Goal: Transaction & Acquisition: Purchase product/service

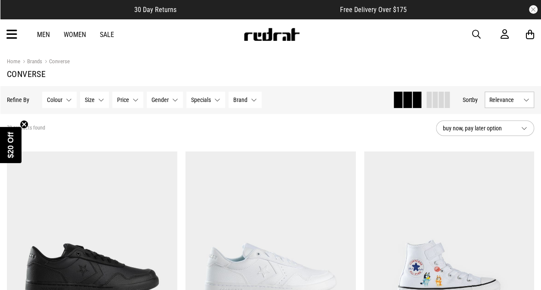
click at [503, 99] on span "Relevance" at bounding box center [504, 99] width 31 height 7
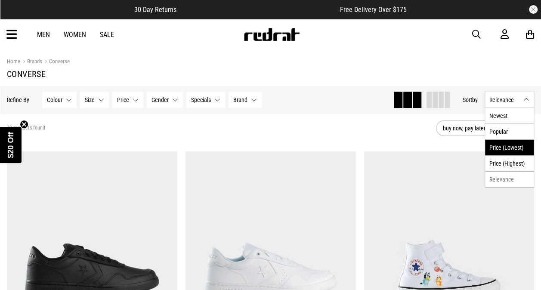
click at [513, 151] on li "Price (Lowest)" at bounding box center [509, 147] width 49 height 16
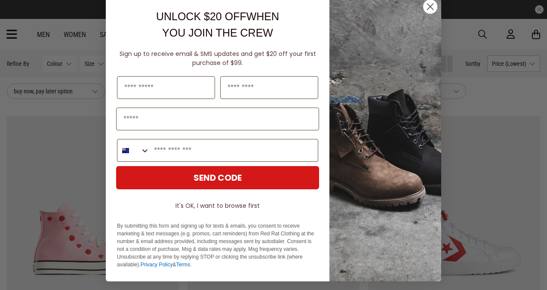
scroll to position [13, 0]
click at [428, 7] on circle "Close dialog" at bounding box center [430, 7] width 14 height 14
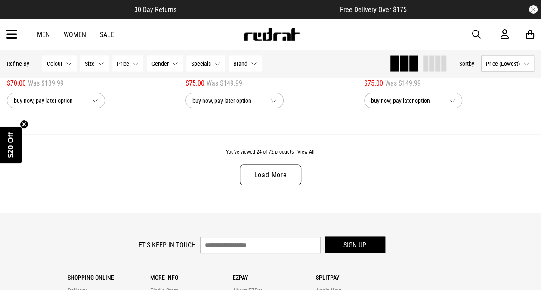
scroll to position [2446, 0]
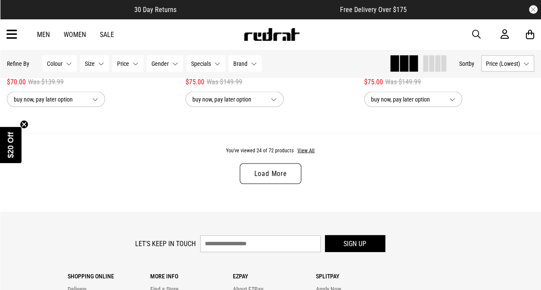
click at [268, 172] on link "Load More" at bounding box center [270, 173] width 61 height 21
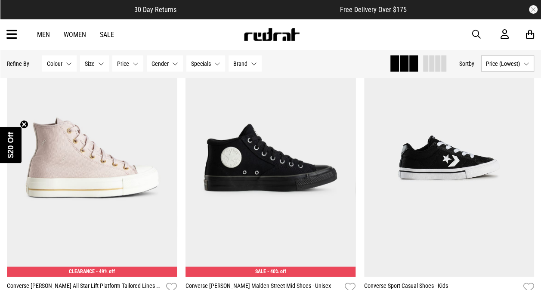
scroll to position [2521, 0]
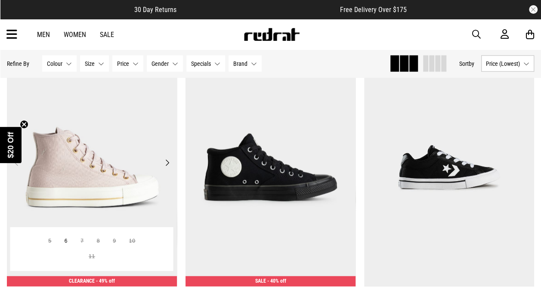
click at [66, 170] on img at bounding box center [92, 168] width 170 height 238
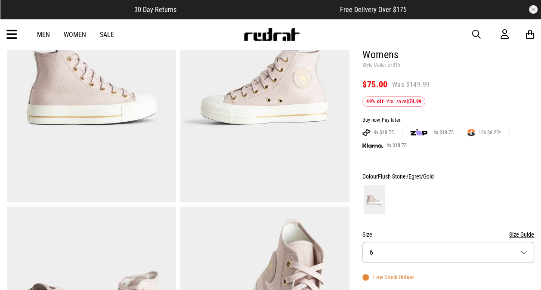
scroll to position [111, 0]
click at [404, 241] on button "Size 6" at bounding box center [448, 251] width 172 height 21
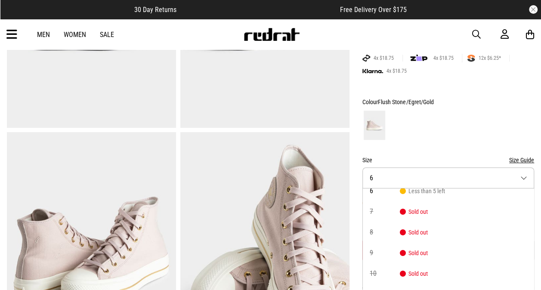
scroll to position [0, 0]
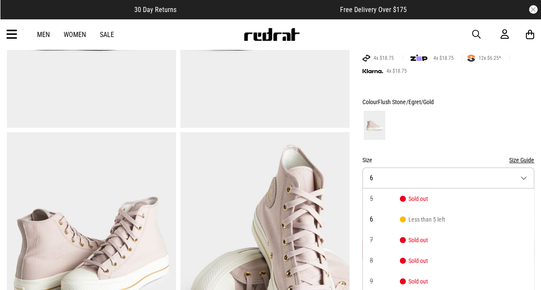
click at [438, 114] on div at bounding box center [448, 125] width 172 height 32
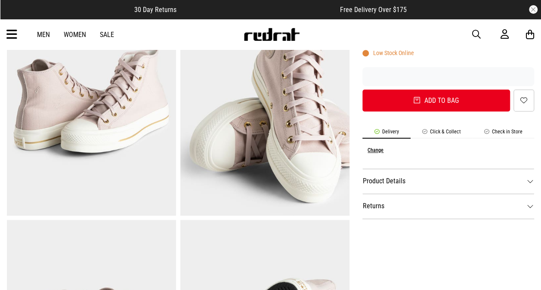
scroll to position [124, 0]
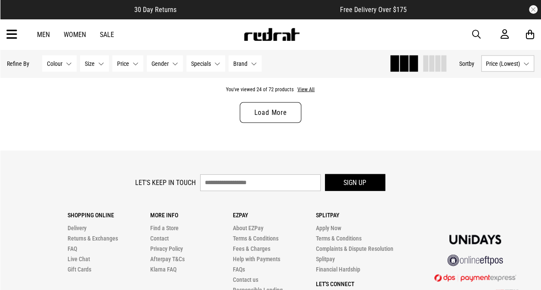
scroll to position [2504, 0]
click at [271, 114] on link "Load More" at bounding box center [270, 112] width 61 height 21
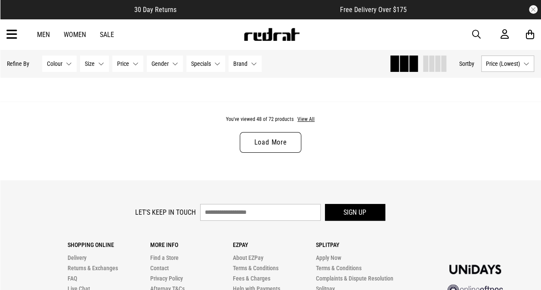
scroll to position [4890, 0]
click at [259, 149] on link "Load More" at bounding box center [270, 142] width 61 height 21
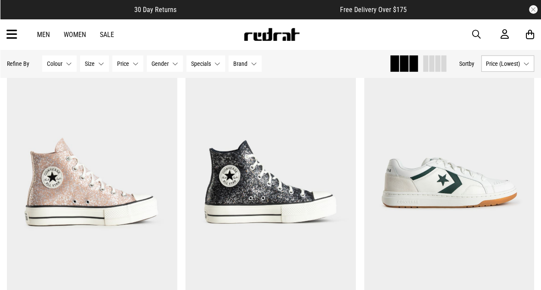
scroll to position [2805, 0]
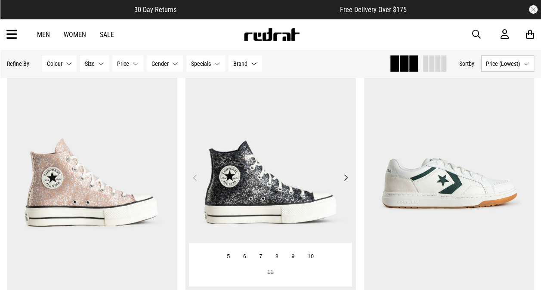
click at [276, 203] on img at bounding box center [270, 183] width 170 height 238
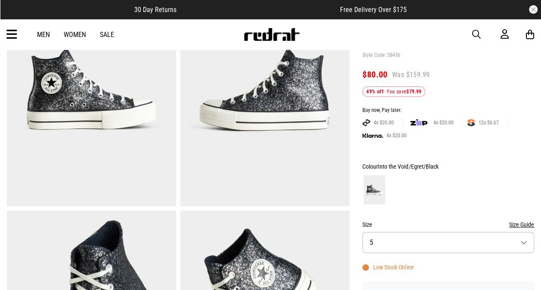
scroll to position [118, 0]
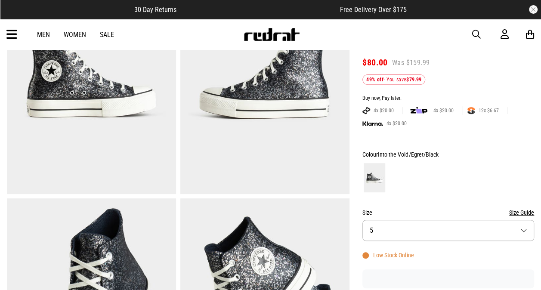
click at [403, 231] on button "Size 5" at bounding box center [448, 230] width 172 height 21
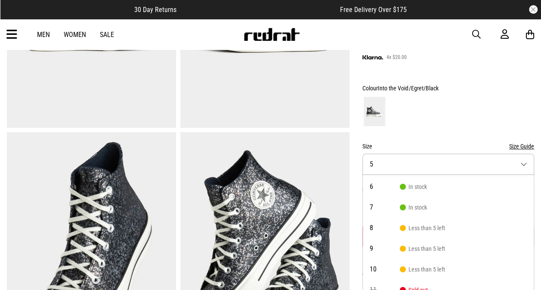
scroll to position [20, 0]
click at [437, 227] on span "Less than 5 left" at bounding box center [422, 226] width 45 height 7
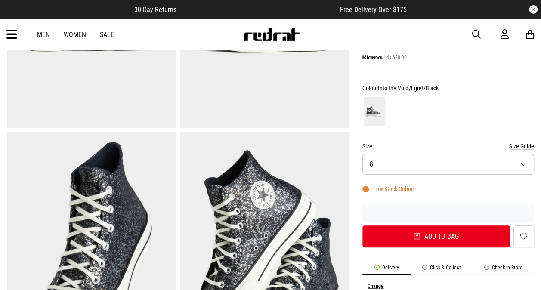
click at [414, 167] on button "Size 8" at bounding box center [448, 164] width 172 height 21
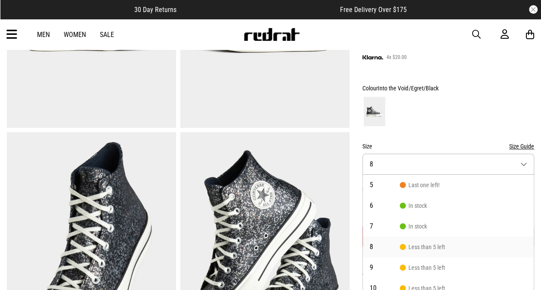
click at [517, 149] on button "Size Guide" at bounding box center [521, 146] width 25 height 10
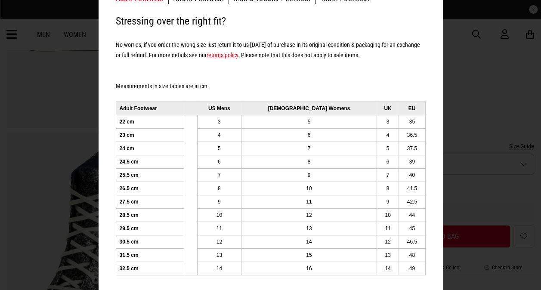
scroll to position [64, 0]
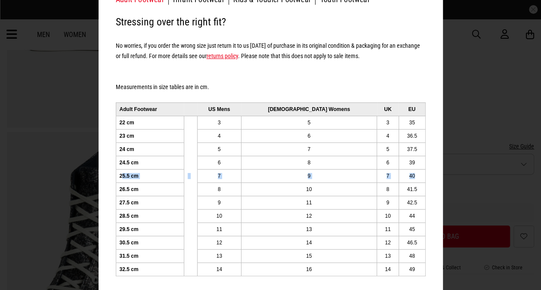
drag, startPoint x: 120, startPoint y: 173, endPoint x: 412, endPoint y: 175, distance: 292.1
click at [412, 175] on tr "25.5 cm 7 9 7 40" at bounding box center [270, 175] width 309 height 13
click at [399, 187] on td "41.5" at bounding box center [411, 188] width 27 height 13
drag, startPoint x: 363, startPoint y: 181, endPoint x: 374, endPoint y: 187, distance: 13.1
click at [374, 187] on tbody "22 cm 3 5 3 35 23 cm 4 6 4 36.5 24 cm 5 7 5 37.5 24.5 cm 6 8 6 39 25.5 cm 7 9 7…" at bounding box center [270, 196] width 309 height 160
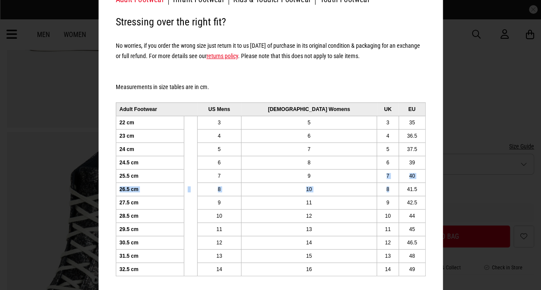
click at [377, 187] on td "8" at bounding box center [388, 188] width 22 height 13
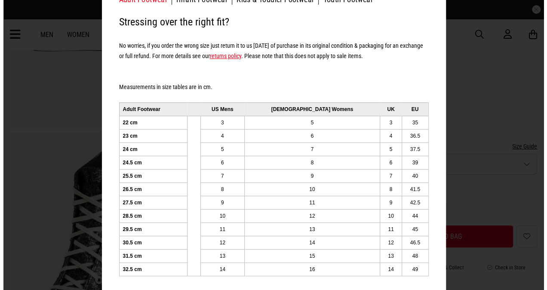
scroll to position [0, 0]
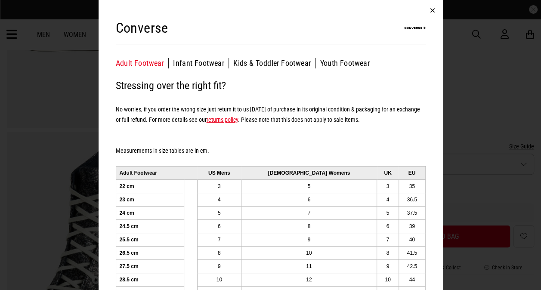
click at [430, 7] on button "button" at bounding box center [432, 10] width 21 height 21
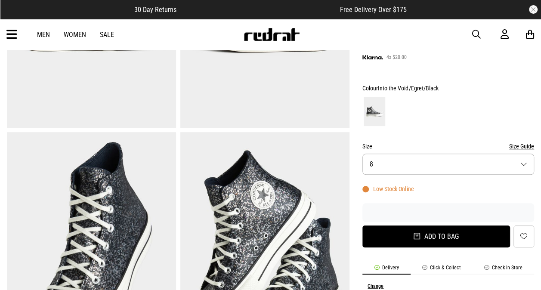
click at [441, 237] on button "Add to bag" at bounding box center [436, 236] width 148 height 22
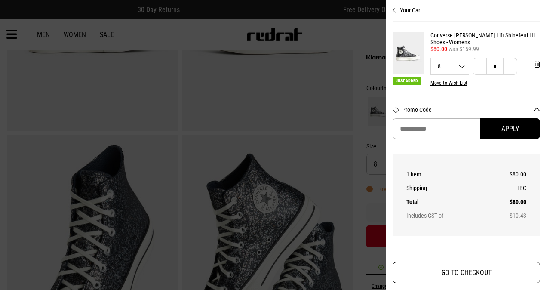
click at [482, 267] on button "GO TO CHECKOUT" at bounding box center [467, 272] width 148 height 21
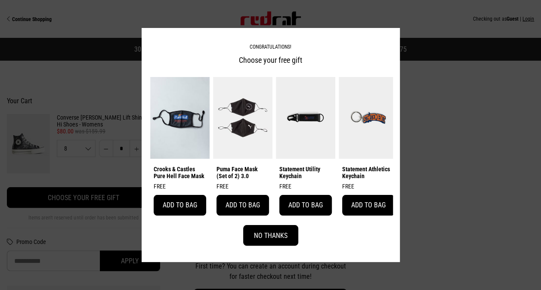
click at [271, 242] on button "No Thanks" at bounding box center [270, 235] width 55 height 21
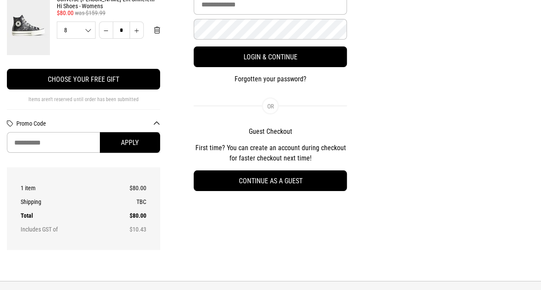
scroll to position [115, 0]
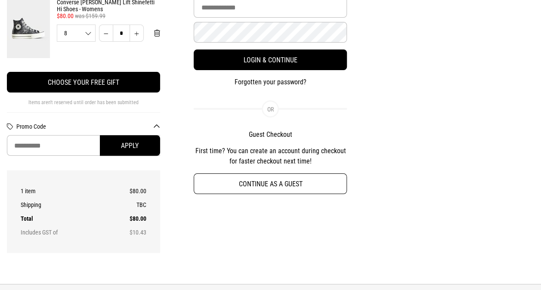
click at [281, 188] on button "Continue as a guest" at bounding box center [270, 183] width 153 height 21
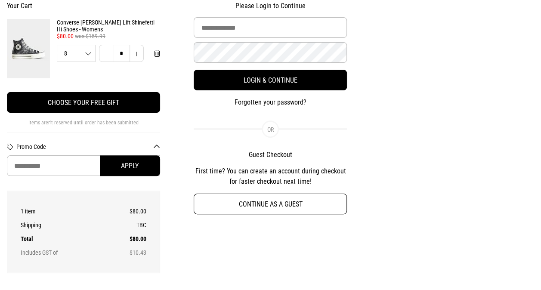
select select "**********"
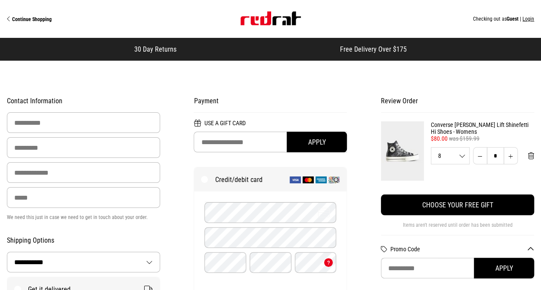
scroll to position [0, 0]
click at [197, 187] on label "Credit/debit card" at bounding box center [270, 179] width 152 height 24
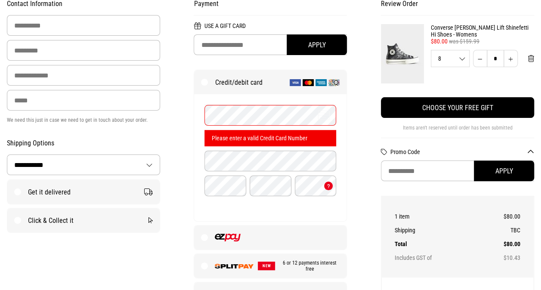
scroll to position [108, 0]
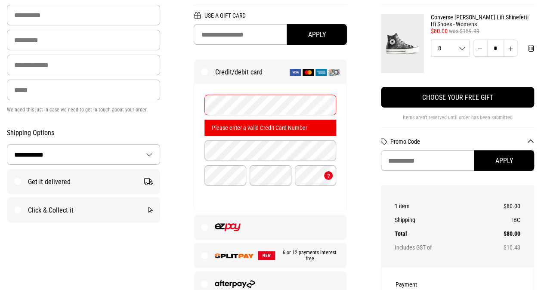
click at [19, 179] on label "Get it delivered" at bounding box center [83, 181] width 152 height 24
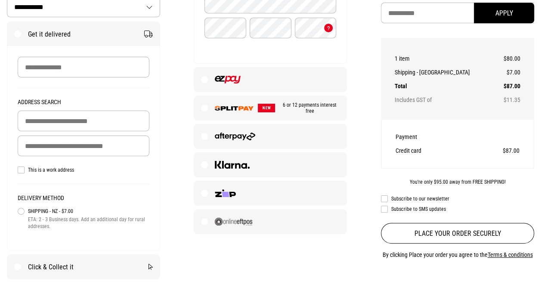
scroll to position [255, 0]
click at [63, 145] on input "Delivery Address" at bounding box center [84, 146] width 132 height 21
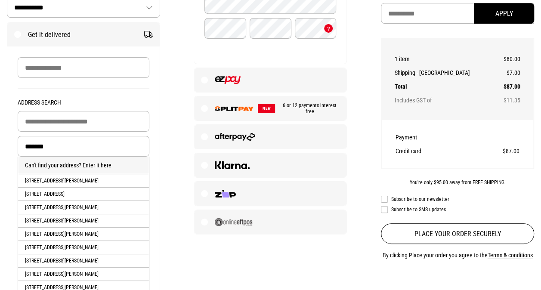
click at [61, 182] on li "74 Todd Bush Road, Todds Valley, Nelson City" at bounding box center [83, 180] width 131 height 13
type input "**********"
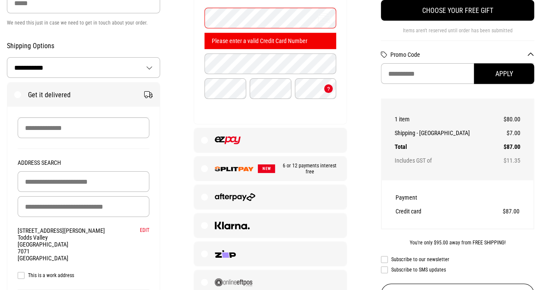
scroll to position [194, 0]
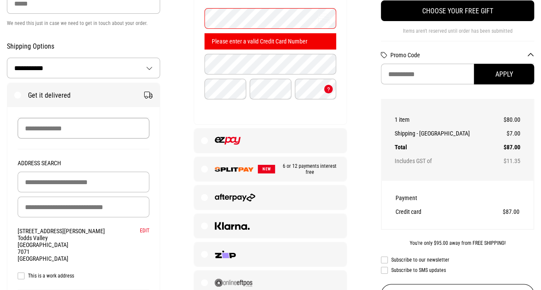
click at [63, 132] on input "Recipient Name" at bounding box center [84, 128] width 132 height 21
type input "**********"
click at [158, 142] on div "**********" at bounding box center [83, 231] width 152 height 249
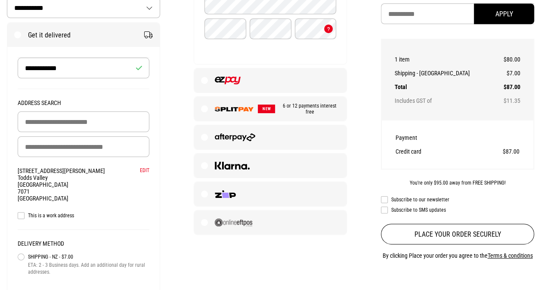
scroll to position [0, 0]
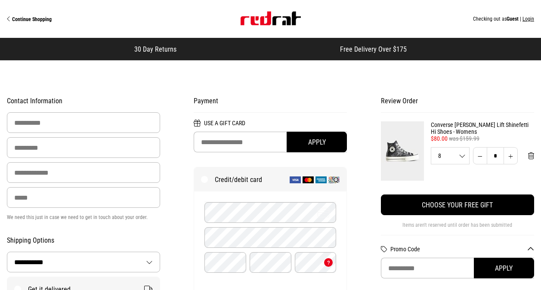
select select "**********"
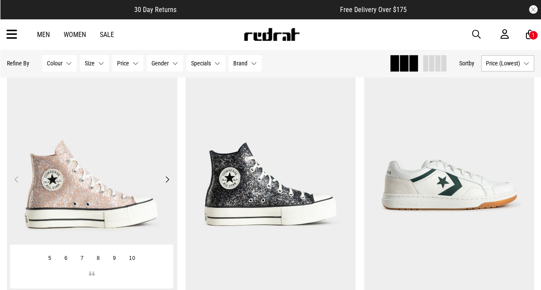
click at [73, 179] on img at bounding box center [92, 185] width 170 height 238
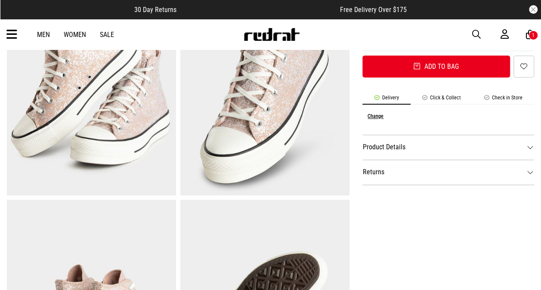
scroll to position [179, 0]
